Goal: Task Accomplishment & Management: Complete application form

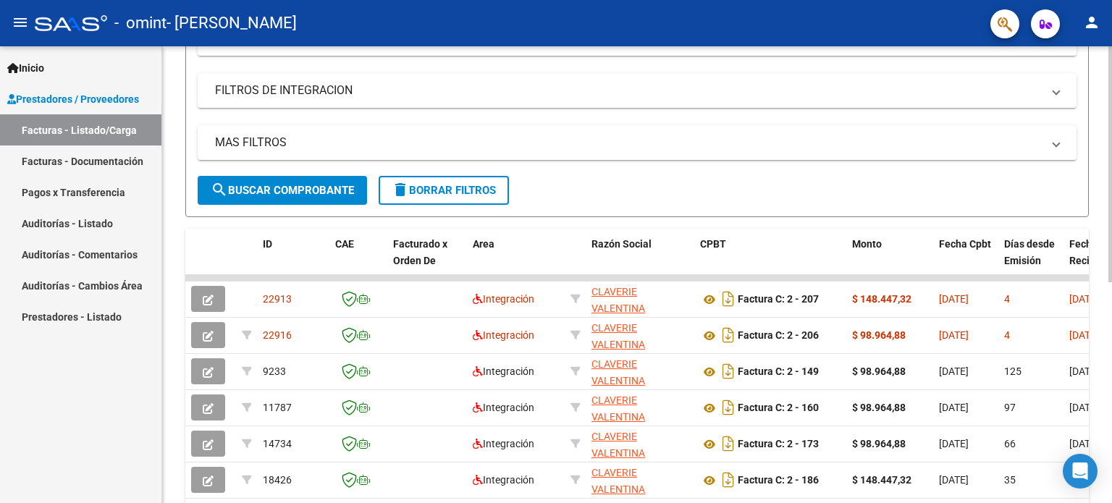
scroll to position [254, 0]
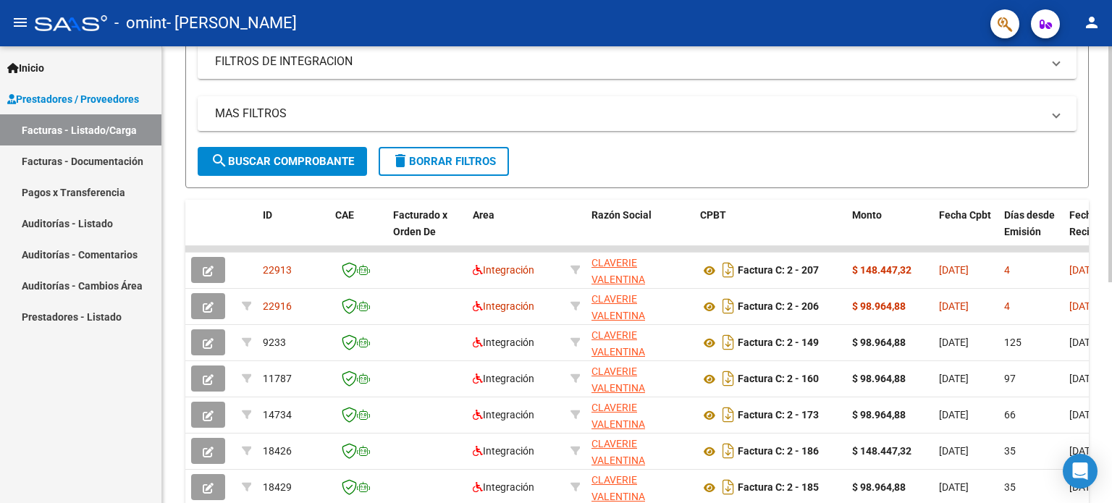
click at [1112, 237] on div at bounding box center [1111, 299] width 4 height 236
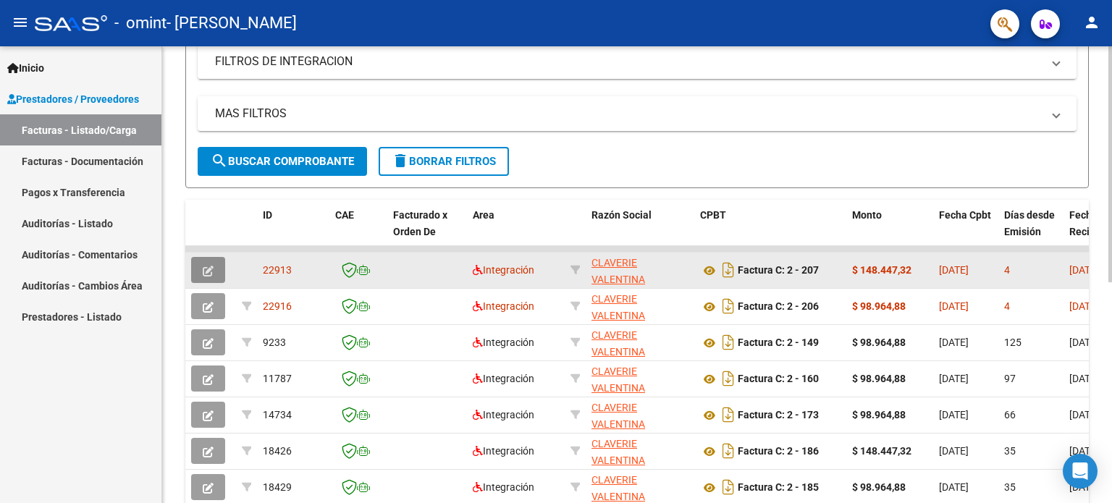
click at [217, 271] on button "button" at bounding box center [208, 270] width 34 height 26
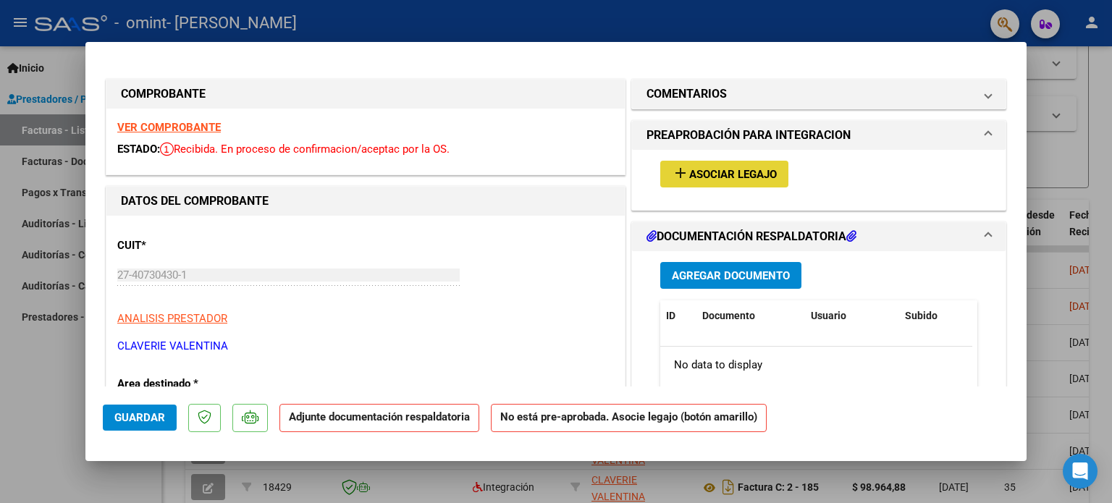
click at [678, 184] on button "add Asociar Legajo" at bounding box center [724, 174] width 128 height 27
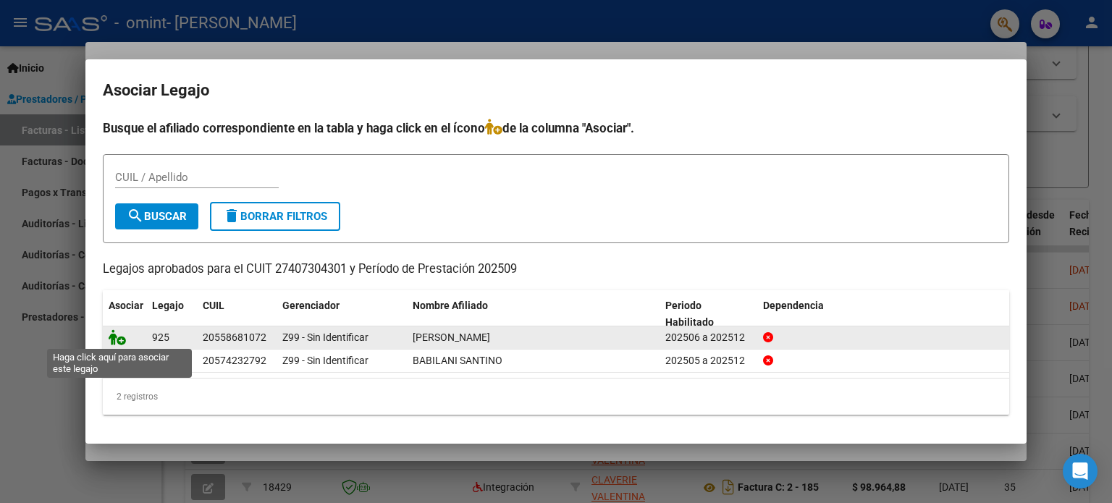
click at [119, 338] on icon at bounding box center [117, 338] width 17 height 16
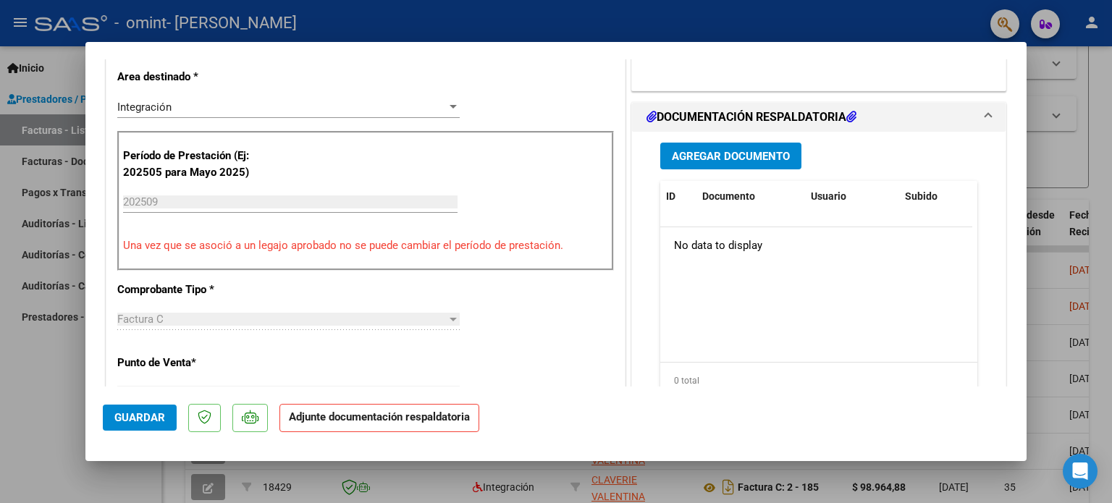
scroll to position [302, 0]
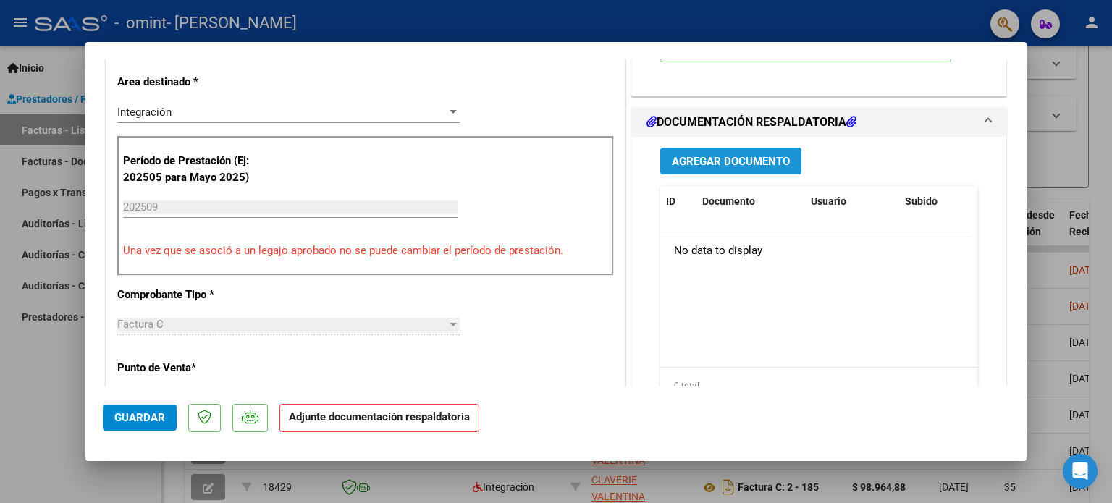
click at [755, 161] on span "Agregar Documento" at bounding box center [731, 161] width 118 height 13
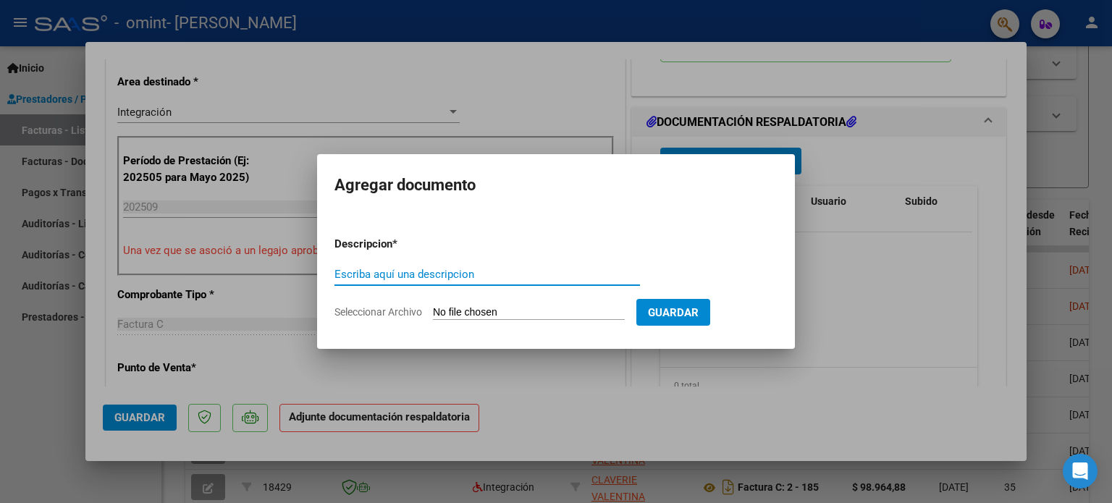
click at [611, 277] on input "Escriba aquí una descripcion" at bounding box center [488, 274] width 306 height 13
click at [597, 308] on input "Seleccionar Archivo" at bounding box center [529, 313] width 192 height 14
click at [466, 311] on input "Seleccionar Archivo" at bounding box center [529, 313] width 192 height 14
click at [463, 316] on input "Seleccionar Archivo" at bounding box center [529, 313] width 192 height 14
type input "C:\fakepath\[PERSON_NAME] 09.pdf"
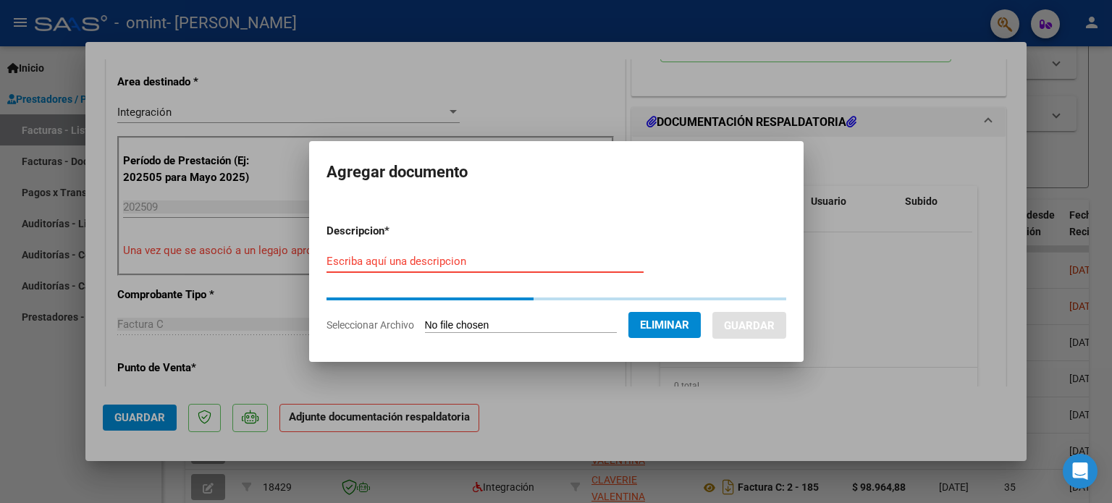
click at [422, 260] on input "Escriba aquí una descripcion" at bounding box center [485, 261] width 317 height 13
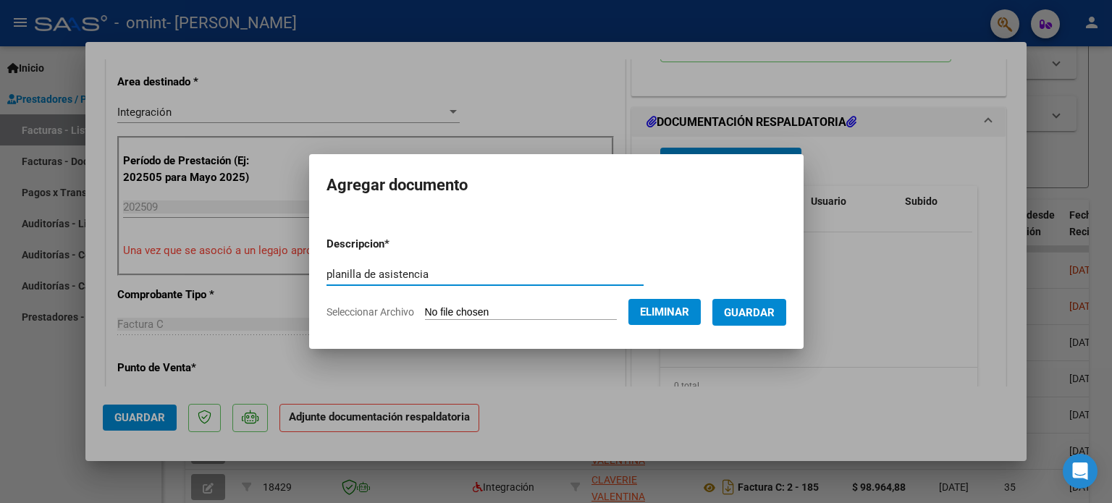
type input "planilla de asistencia"
click at [745, 312] on span "Guardar" at bounding box center [749, 312] width 51 height 13
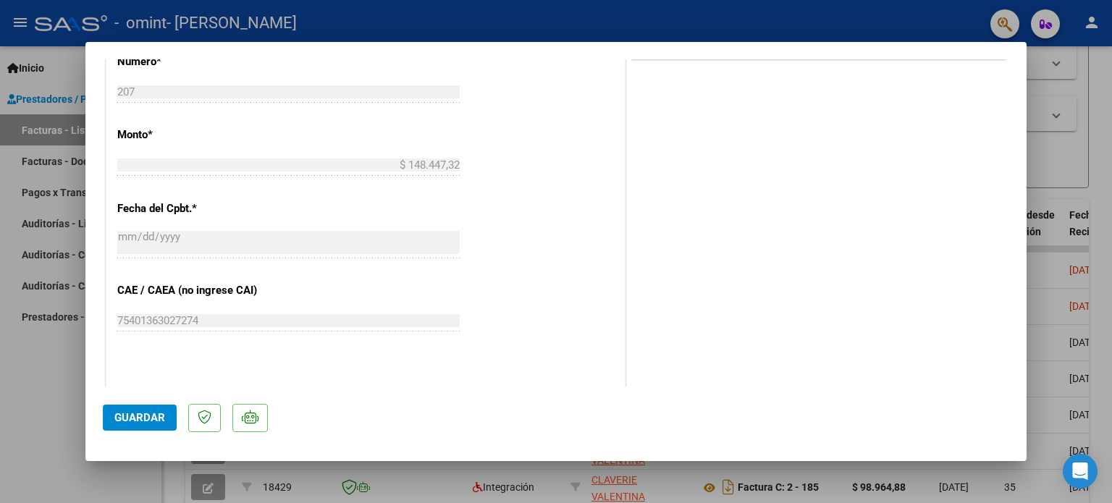
scroll to position [914, 0]
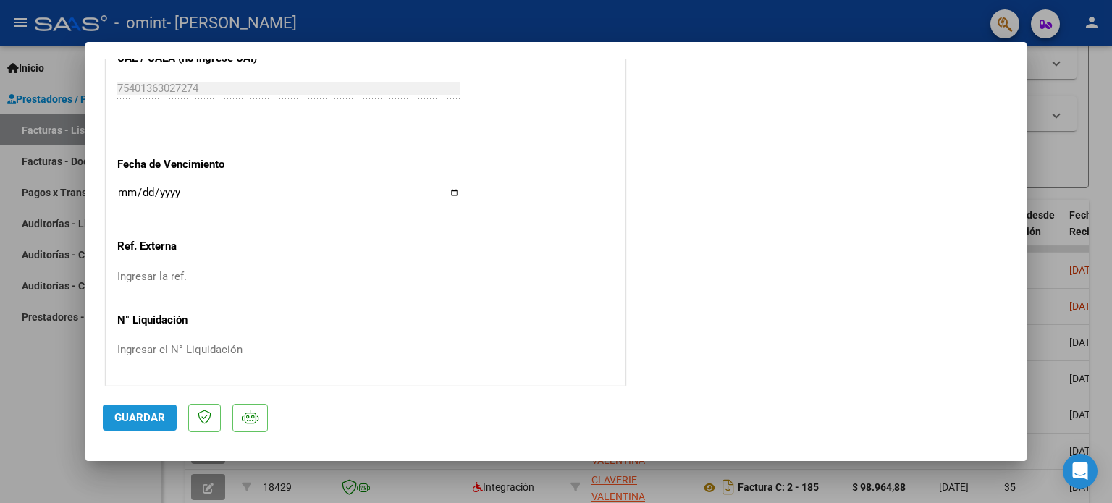
click at [157, 411] on button "Guardar" at bounding box center [140, 418] width 74 height 26
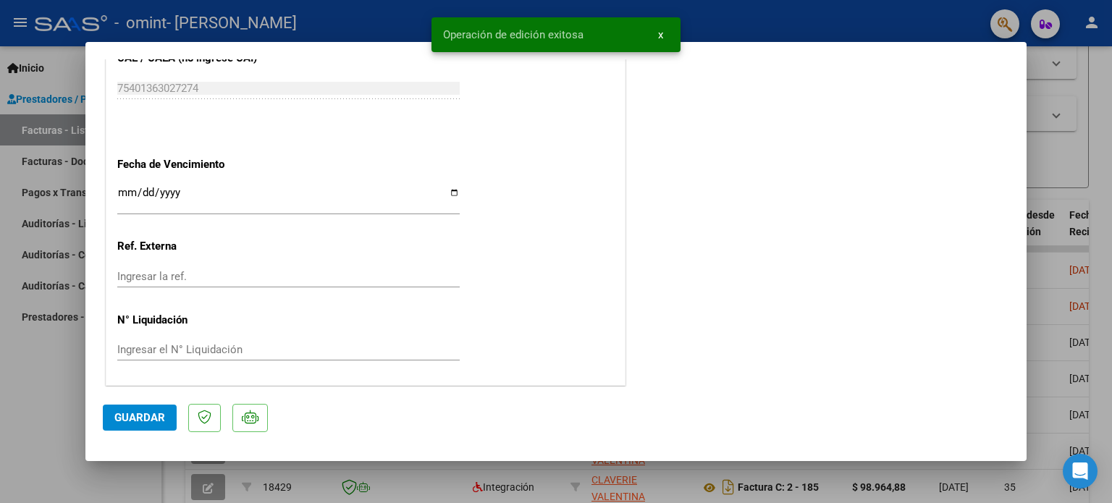
click at [67, 391] on div at bounding box center [556, 251] width 1112 height 503
type input "$ 0,00"
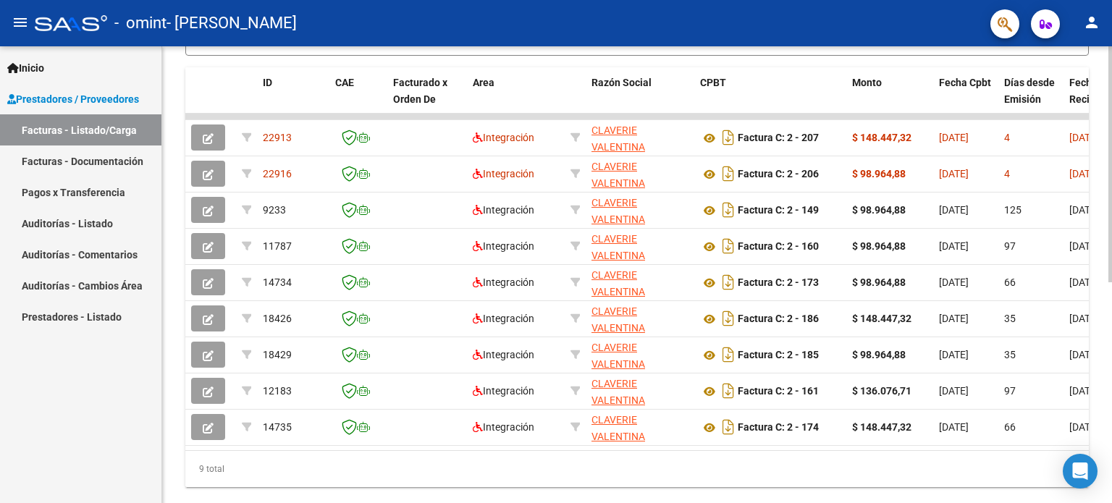
scroll to position [394, 0]
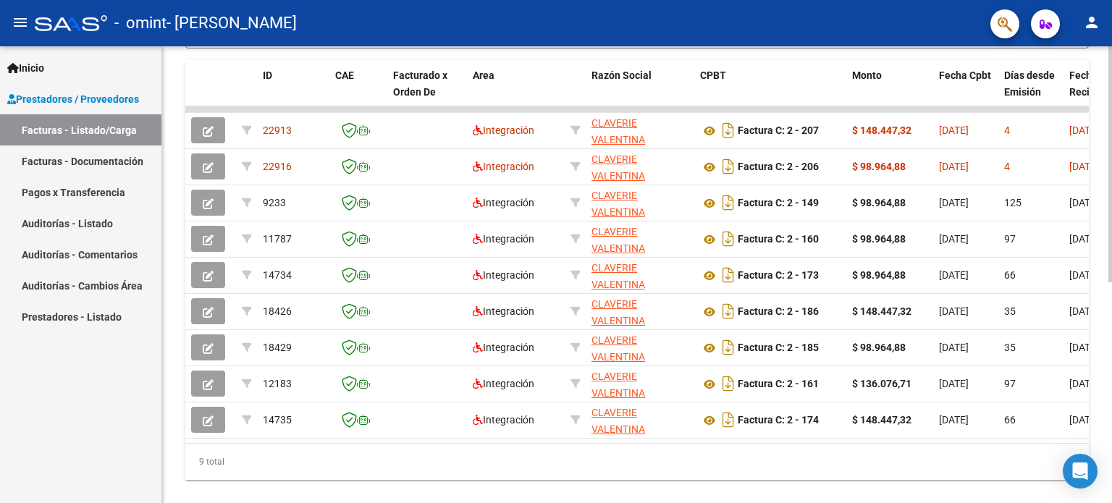
click at [1109, 285] on div at bounding box center [1111, 373] width 4 height 236
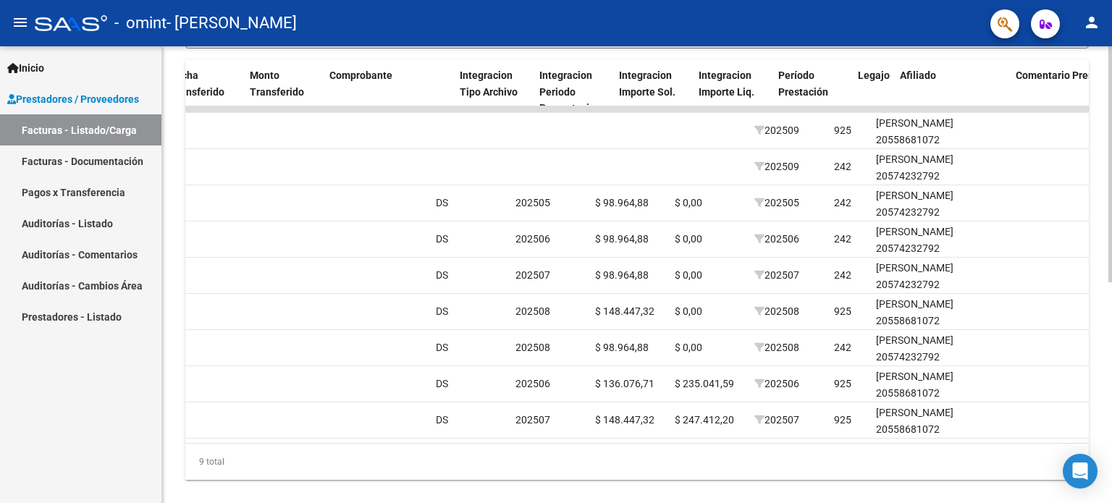
scroll to position [0, 1367]
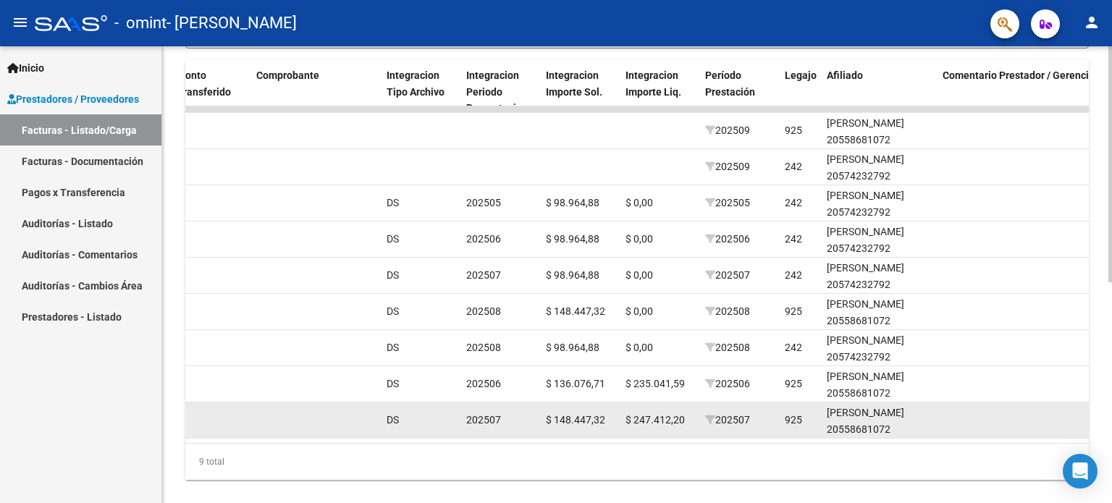
click at [743, 419] on span "202507" at bounding box center [727, 420] width 45 height 12
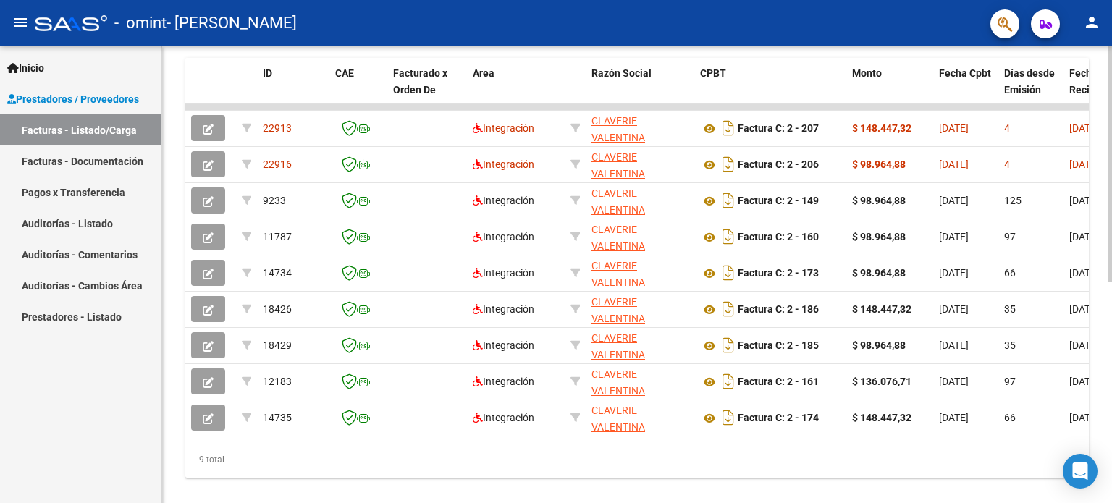
scroll to position [397, 0]
click at [1109, 340] on div at bounding box center [1111, 374] width 4 height 236
